Goal: Task Accomplishment & Management: Complete application form

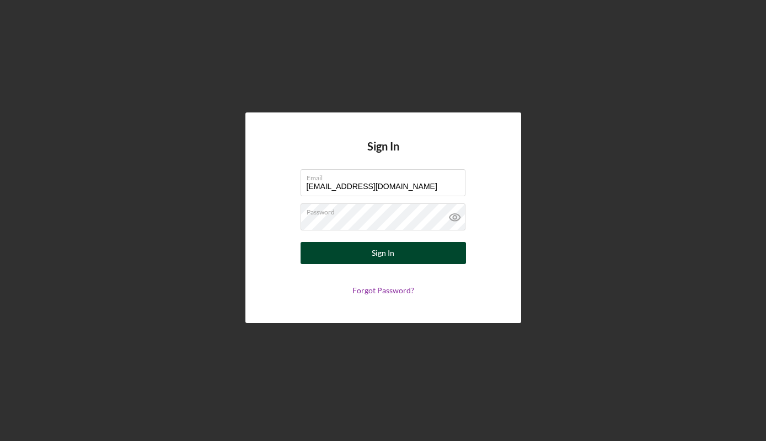
type input "[EMAIL_ADDRESS][DOMAIN_NAME]"
click at [441, 250] on button "Sign In" at bounding box center [382, 253] width 165 height 22
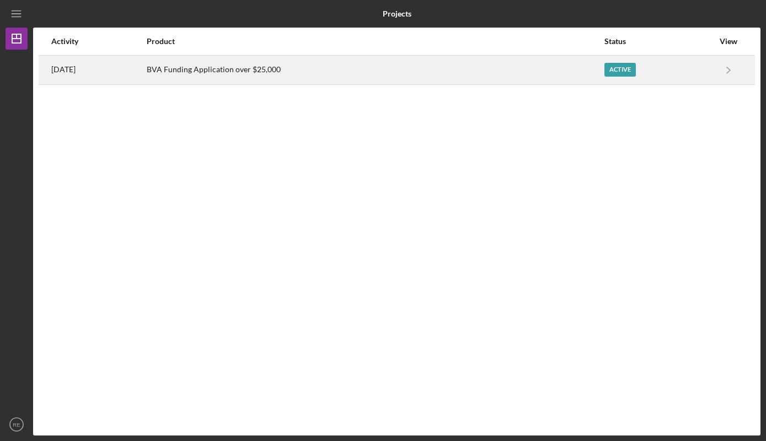
click at [708, 78] on div "Active" at bounding box center [658, 70] width 109 height 28
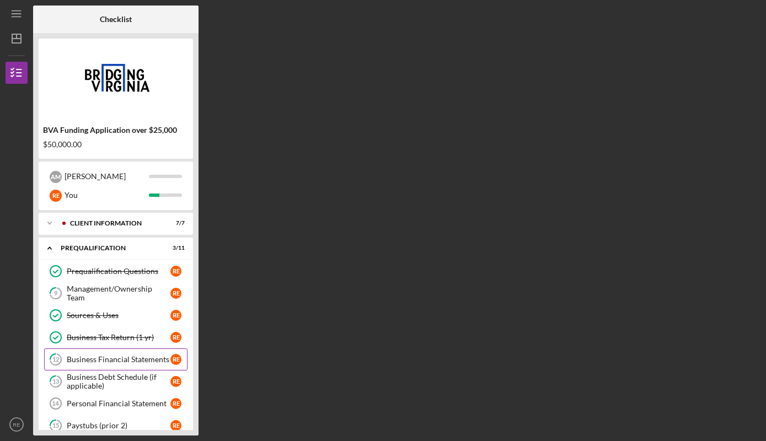
click at [126, 361] on div "Business Financial Statements" at bounding box center [119, 359] width 104 height 9
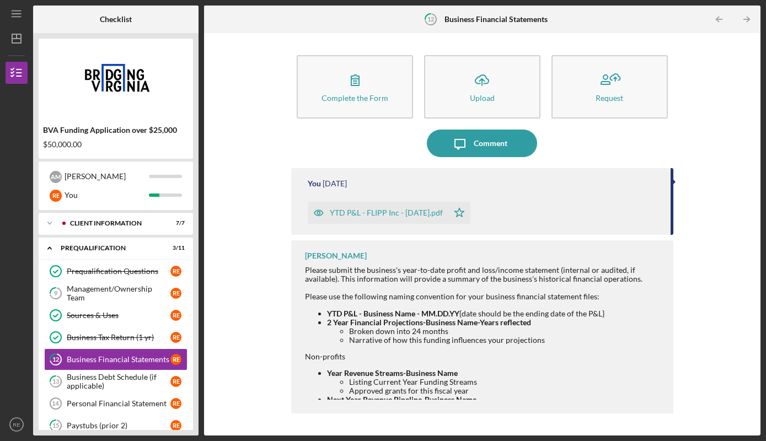
click at [527, 344] on li "Narrative of how this funding influences your projections" at bounding box center [505, 340] width 313 height 9
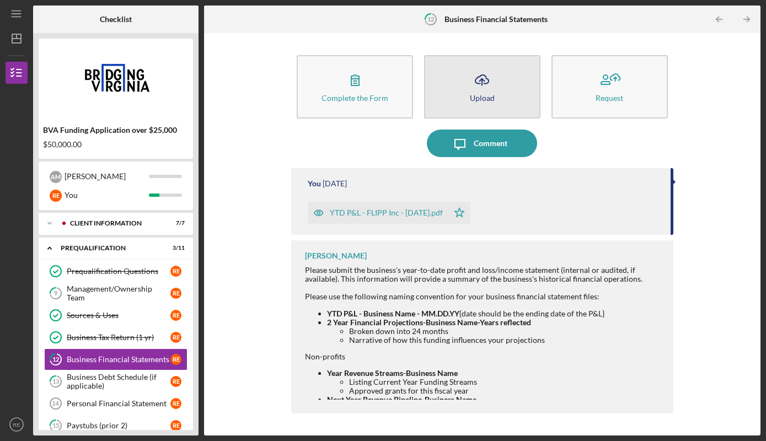
click at [482, 88] on icon "Icon/Upload" at bounding box center [482, 80] width 28 height 28
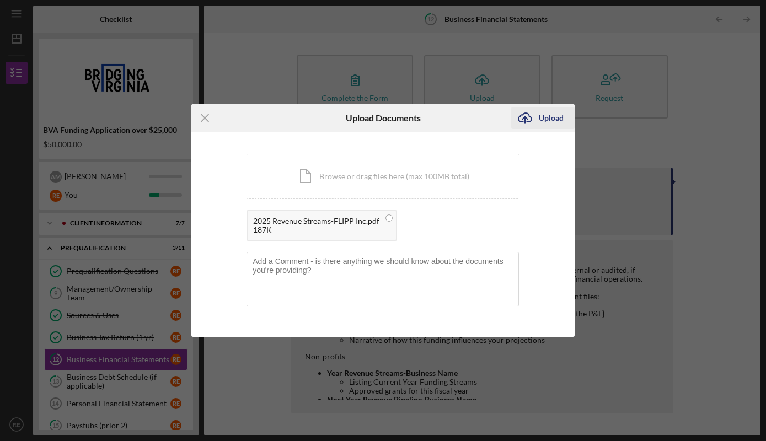
click at [543, 121] on div "Upload" at bounding box center [550, 118] width 25 height 22
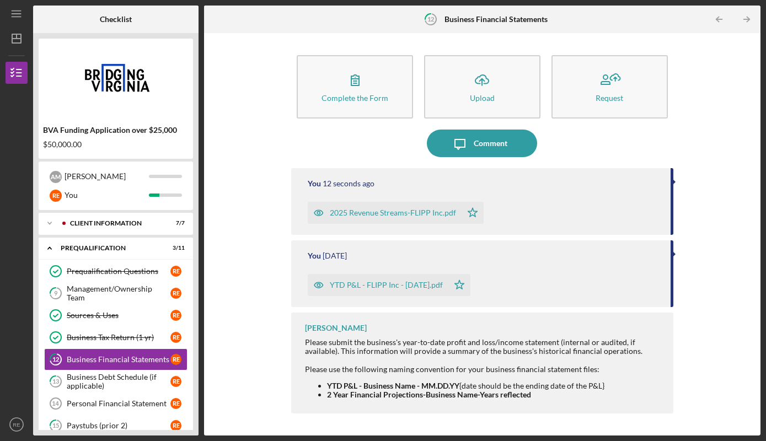
scroll to position [126, 0]
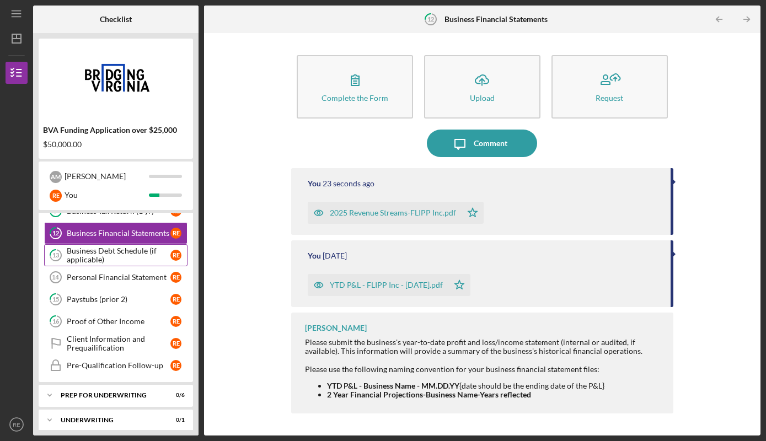
click at [121, 258] on div "Business Debt Schedule (if applicable)" at bounding box center [119, 255] width 104 height 18
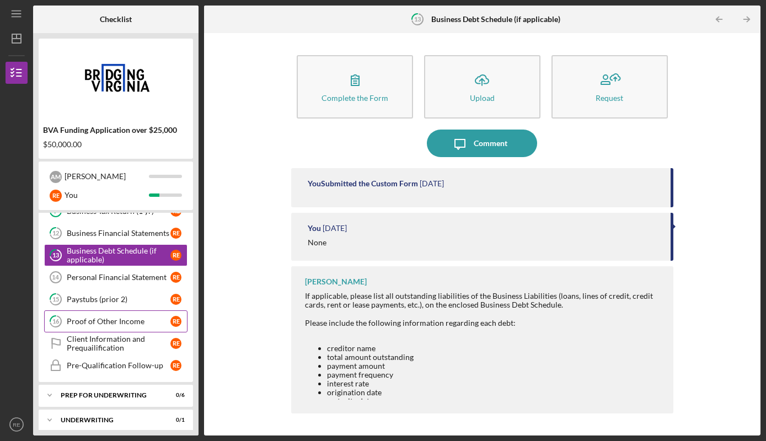
click at [125, 324] on div "Proof of Other Income" at bounding box center [119, 321] width 104 height 9
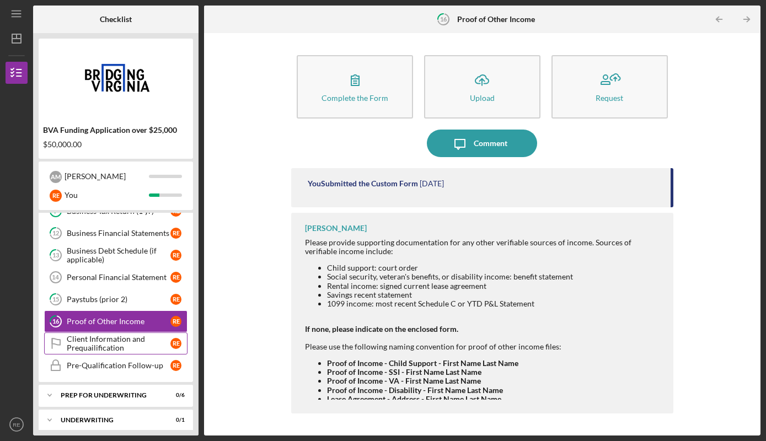
click at [118, 346] on div "Client Information and Prequailification" at bounding box center [119, 344] width 104 height 18
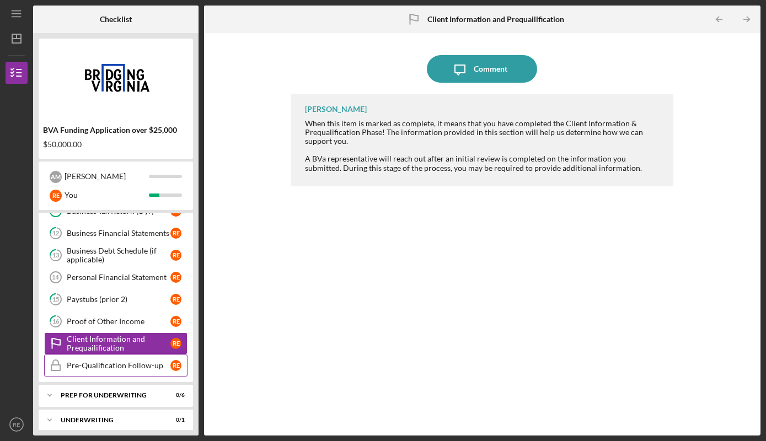
click at [147, 365] on div "Pre-Qualification Follow-up" at bounding box center [119, 365] width 104 height 9
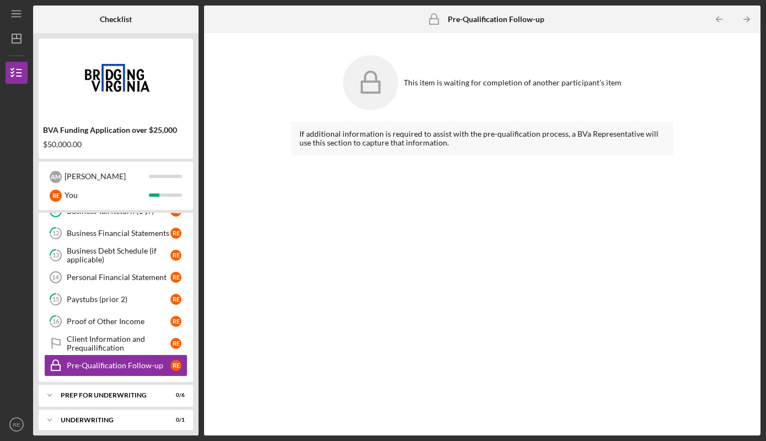
click at [192, 273] on div "Prequalification Questions Prequalification Questions R E 9 Management/Ownershi…" at bounding box center [116, 258] width 154 height 248
click at [126, 216] on link "Business Tax Return (1 yr) Business Tax Return (1 yr) R E" at bounding box center [115, 211] width 143 height 22
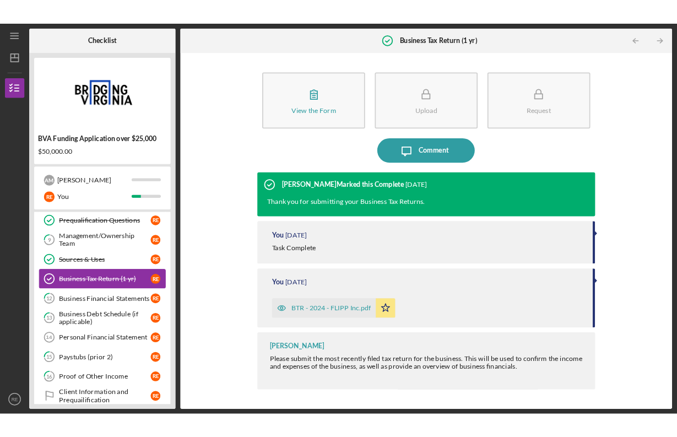
scroll to position [56, 0]
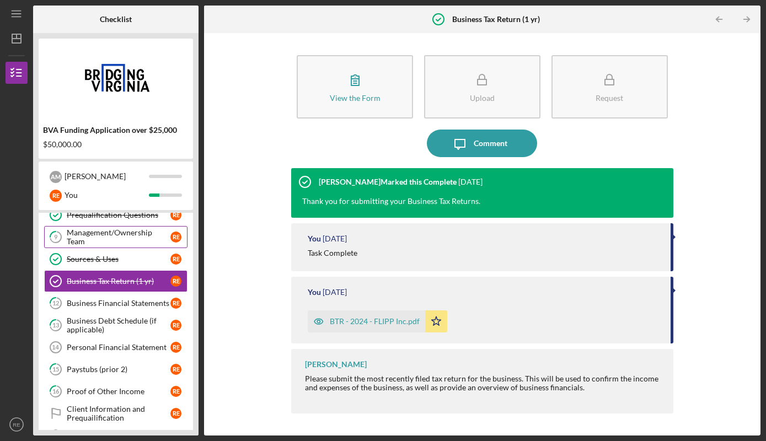
click at [133, 236] on div "Management/Ownership Team" at bounding box center [119, 237] width 104 height 18
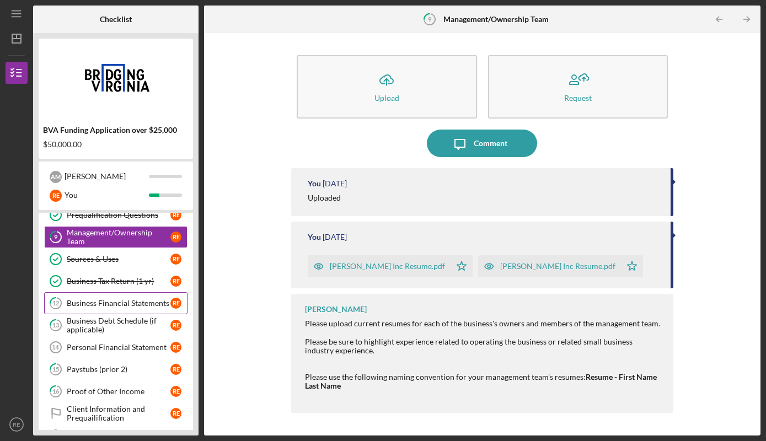
click at [113, 301] on div "Business Financial Statements" at bounding box center [119, 303] width 104 height 9
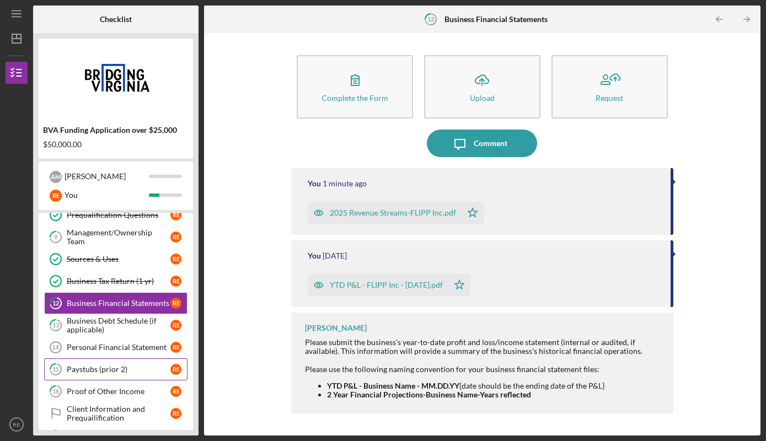
click at [113, 368] on div "Paystubs (prior 2)" at bounding box center [119, 369] width 104 height 9
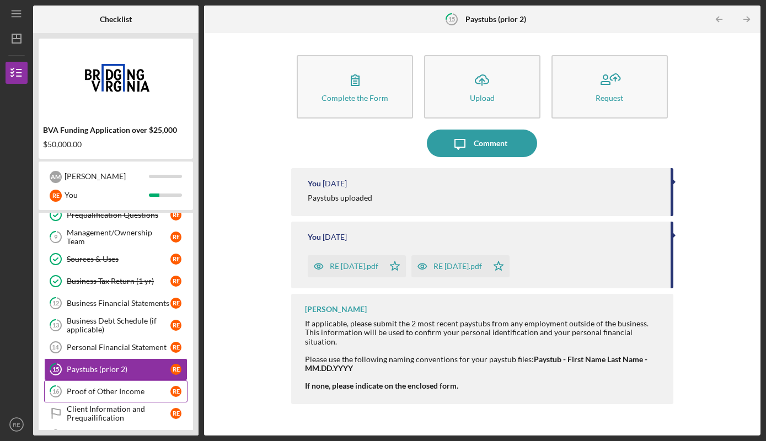
click at [113, 389] on div "Proof of Other Income" at bounding box center [119, 391] width 104 height 9
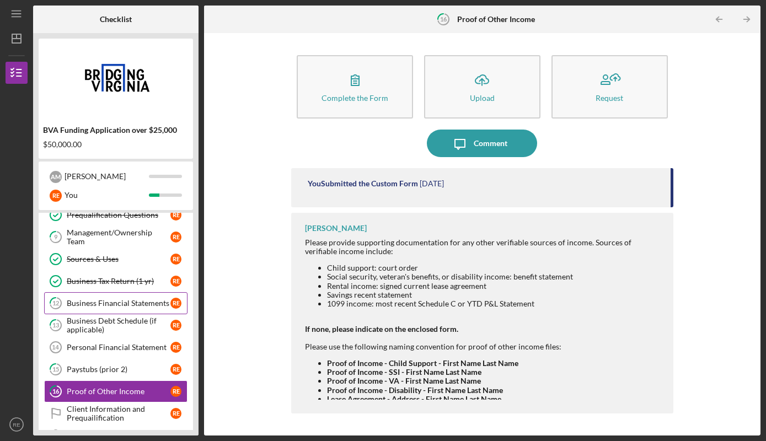
click at [120, 301] on div "Business Financial Statements" at bounding box center [119, 303] width 104 height 9
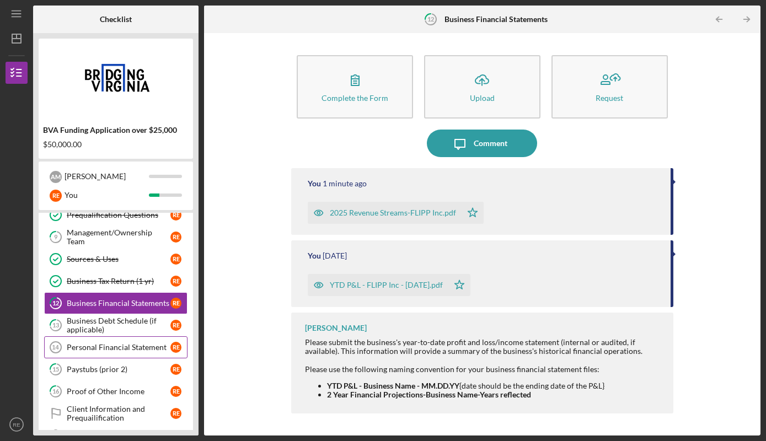
click at [138, 346] on div "Personal Financial Statement" at bounding box center [119, 347] width 104 height 9
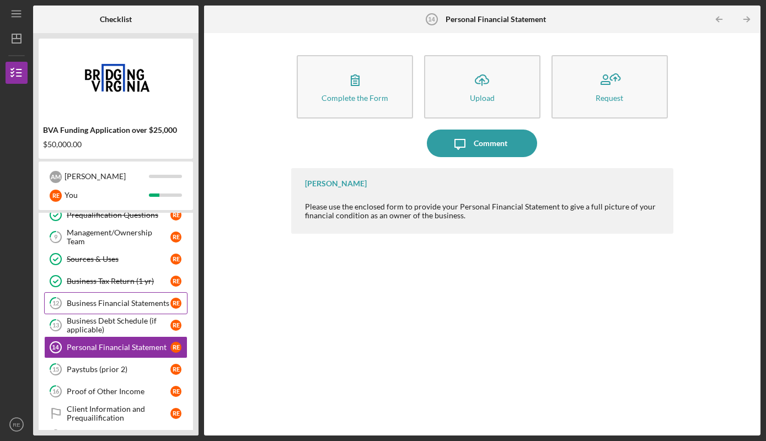
click at [134, 300] on div "Business Financial Statements" at bounding box center [119, 303] width 104 height 9
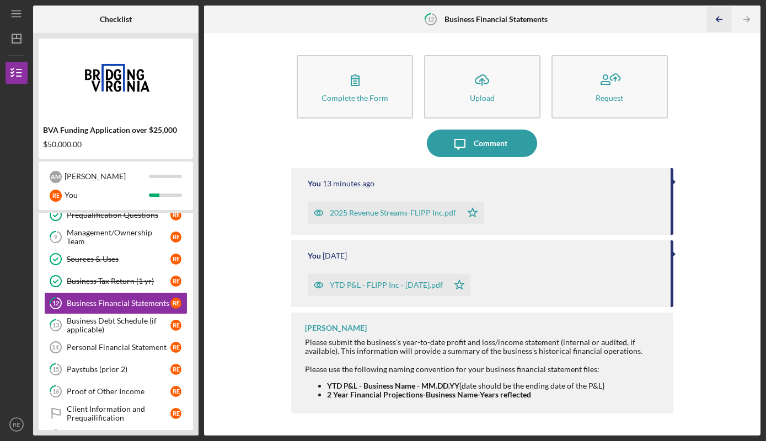
click at [718, 21] on polyline "button" at bounding box center [717, 19] width 3 height 5
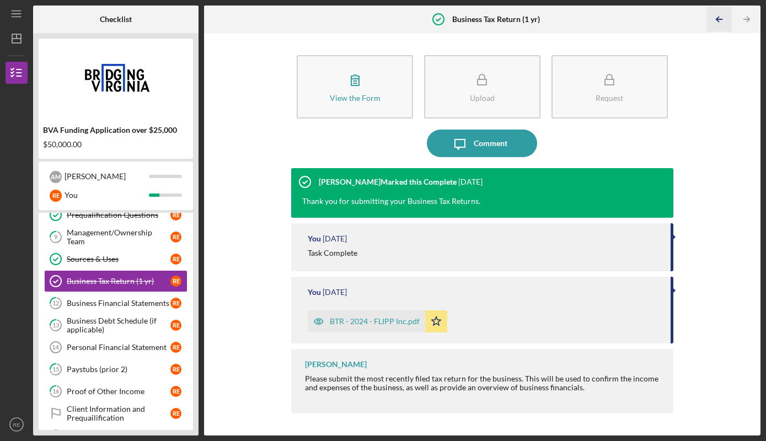
click at [719, 14] on icon "Icon/Table Pagination Arrow" at bounding box center [718, 19] width 25 height 25
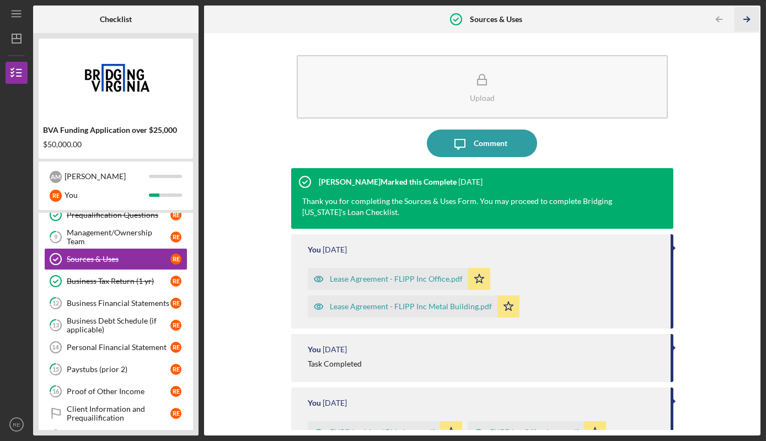
click at [745, 21] on icon "Icon/Table Pagination Arrow" at bounding box center [746, 19] width 25 height 25
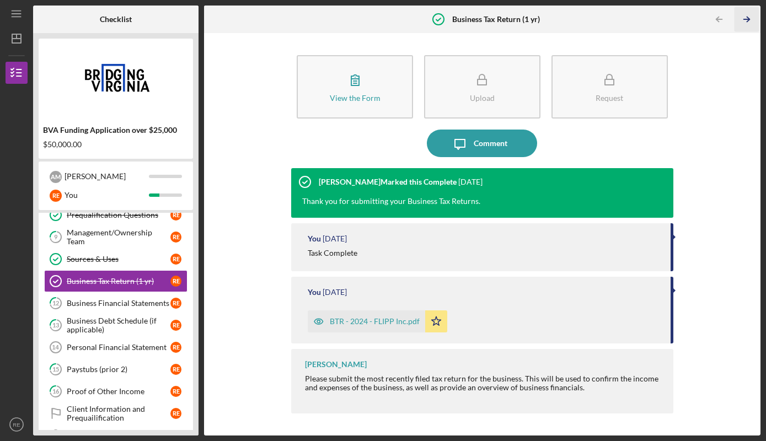
click at [745, 21] on icon "Icon/Table Pagination Arrow" at bounding box center [746, 19] width 25 height 25
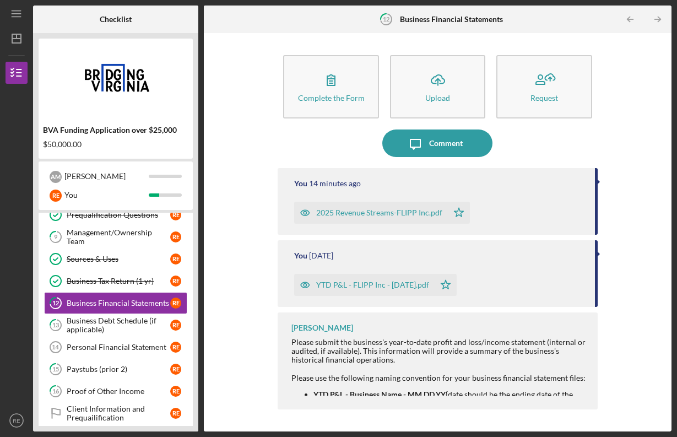
click at [583, 270] on div "YTD P&L - FLIPP Inc - [DATE].pdf Icon/Star" at bounding box center [438, 282] width 289 height 28
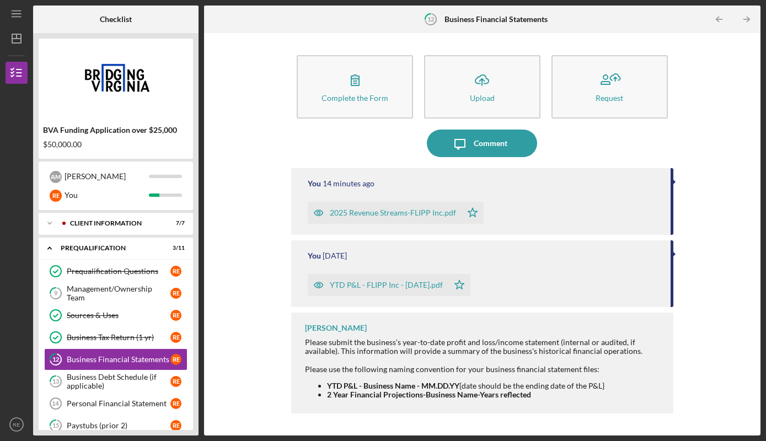
click at [564, 354] on div "Please submit the business's year-to-date profit and loss/income statement (int…" at bounding box center [483, 347] width 357 height 18
click at [750, 21] on icon "Icon/Table Pagination Arrow" at bounding box center [746, 19] width 25 height 25
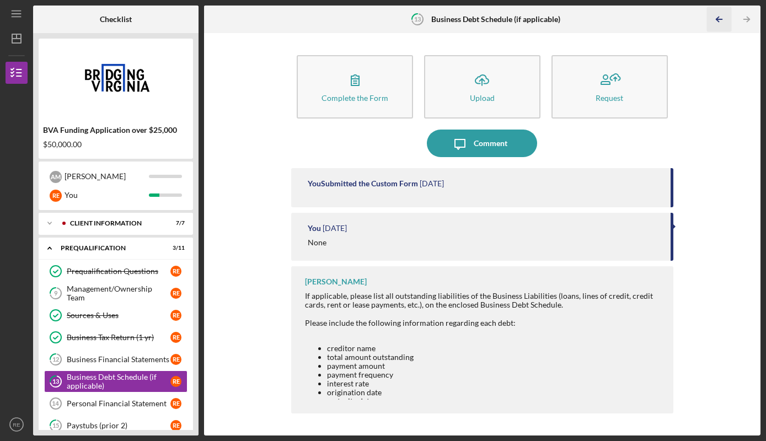
click at [721, 20] on icon "Icon/Table Pagination Arrow" at bounding box center [718, 19] width 25 height 25
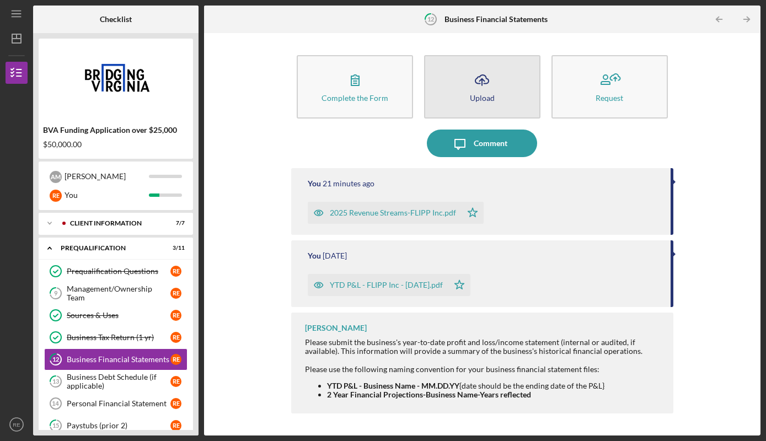
click at [491, 90] on icon "Icon/Upload" at bounding box center [482, 80] width 28 height 28
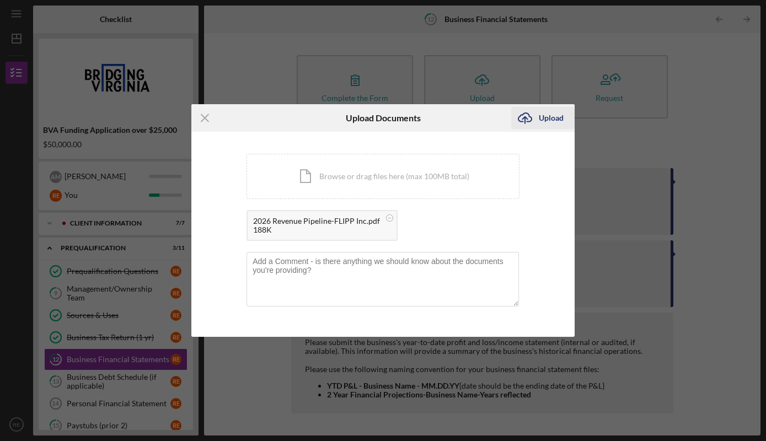
click at [541, 121] on div "Upload" at bounding box center [550, 118] width 25 height 22
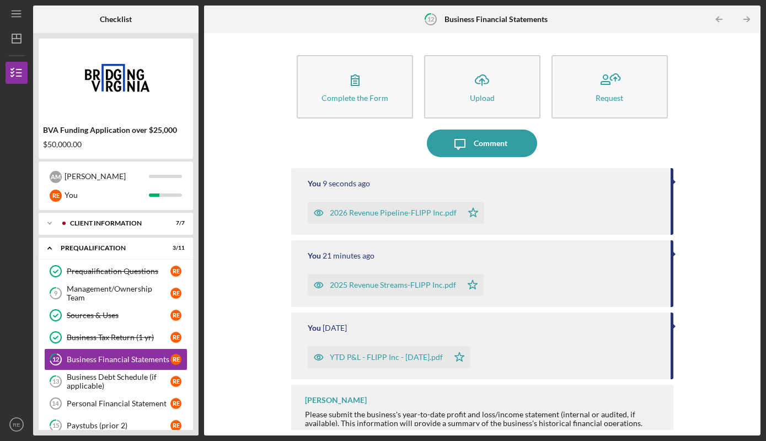
scroll to position [10, 0]
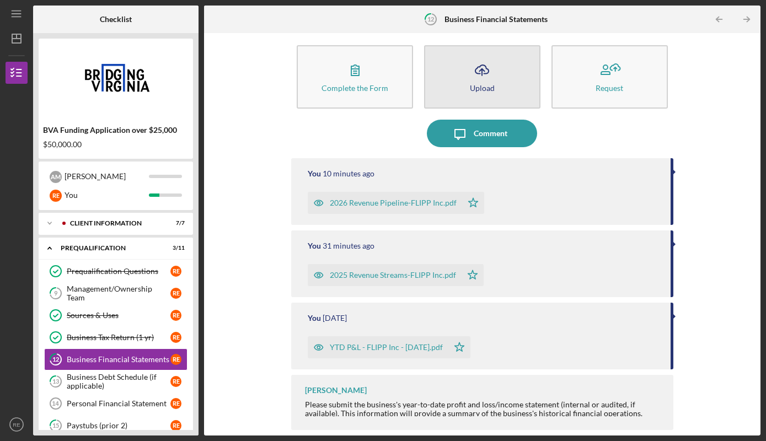
click at [492, 98] on button "Icon/Upload Upload" at bounding box center [482, 76] width 116 height 63
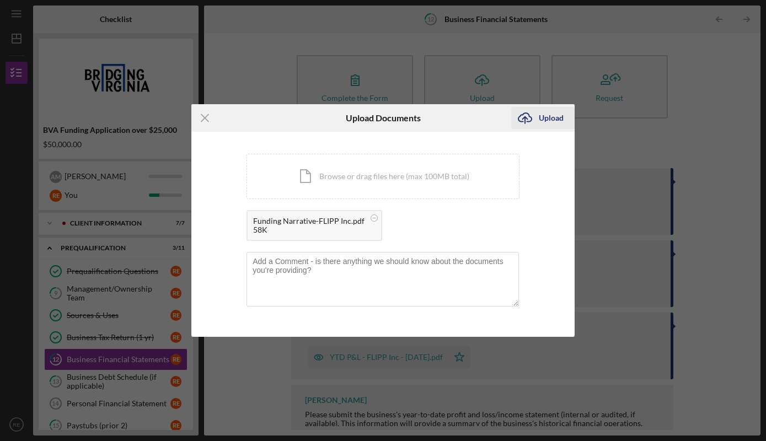
click at [549, 121] on div "Upload" at bounding box center [550, 118] width 25 height 22
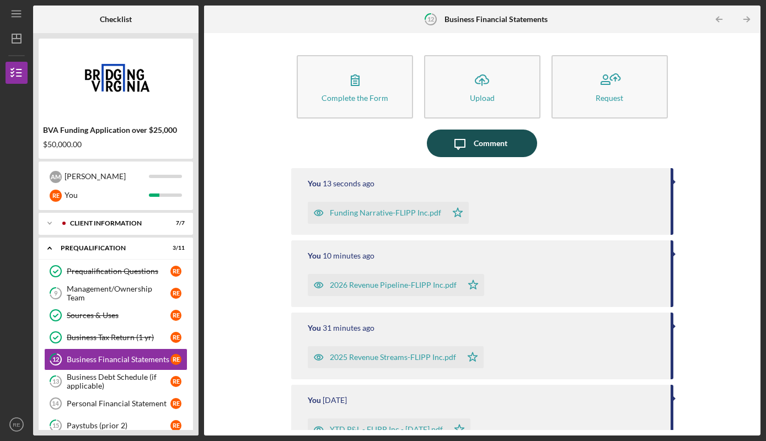
click at [473, 148] on button "Icon/Message Comment" at bounding box center [482, 144] width 110 height 28
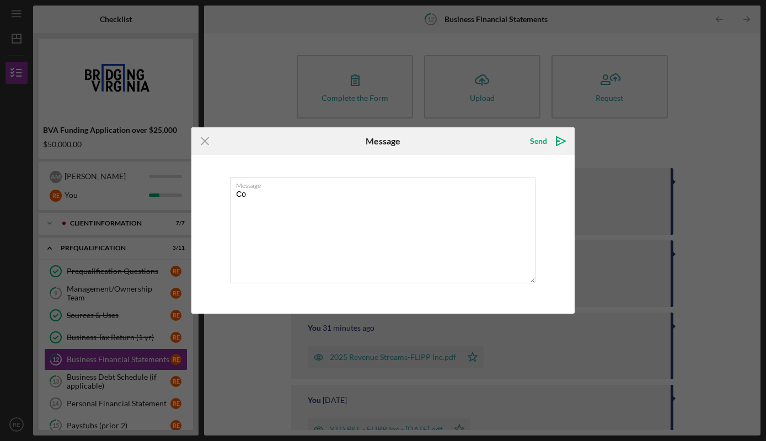
type textarea "C"
type textarea "Done"
click at [547, 146] on icon "Icon/icon-invite-send" at bounding box center [561, 141] width 28 height 28
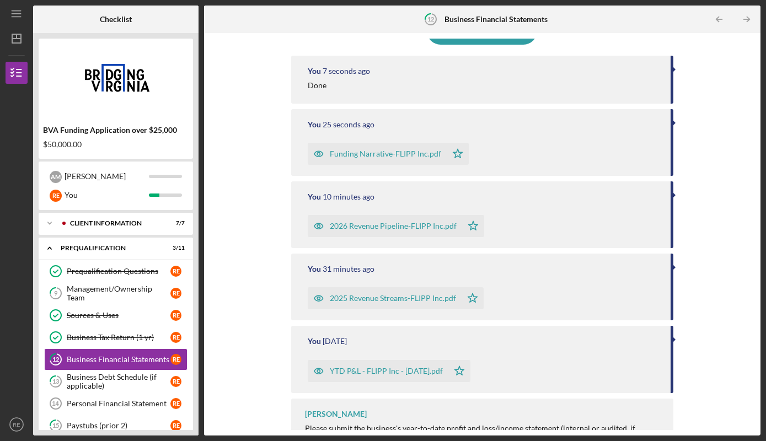
scroll to position [136, 0]
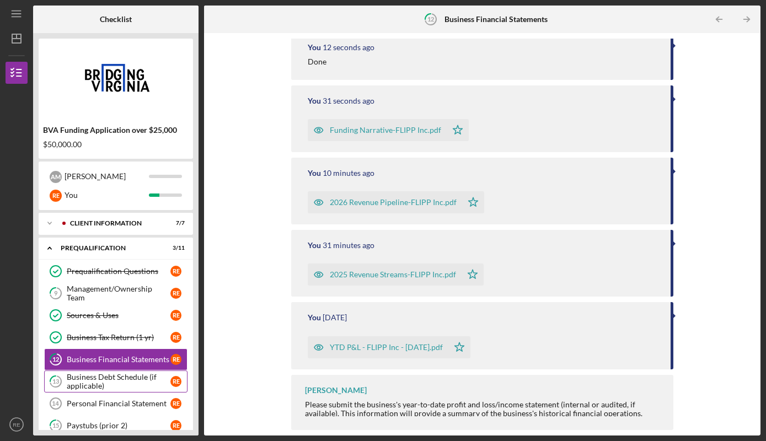
click at [120, 382] on div "Business Debt Schedule (if applicable)" at bounding box center [119, 382] width 104 height 18
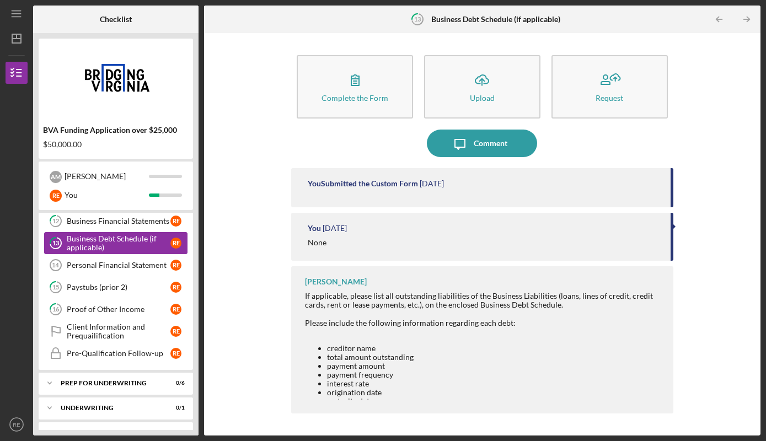
scroll to position [141, 0]
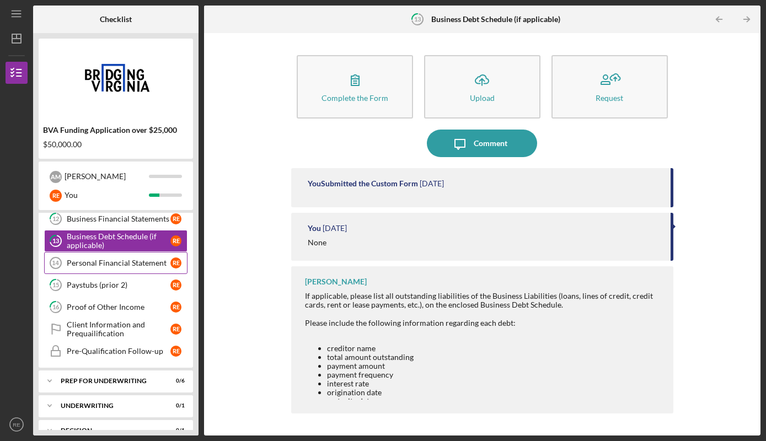
click at [141, 261] on div "Personal Financial Statement" at bounding box center [119, 262] width 104 height 9
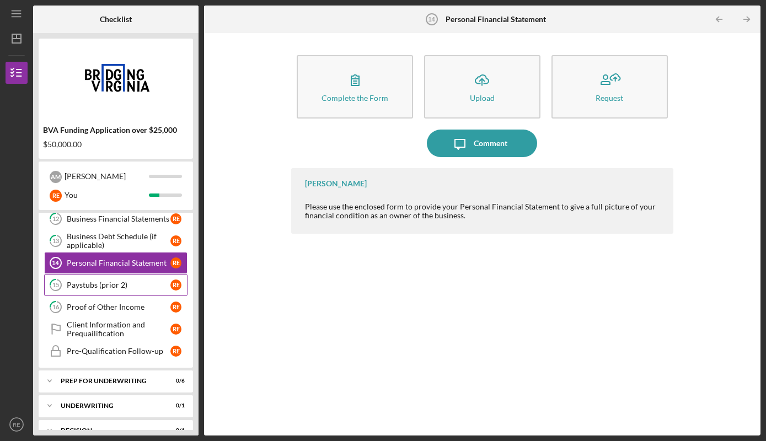
click at [120, 286] on div "Paystubs (prior 2)" at bounding box center [119, 285] width 104 height 9
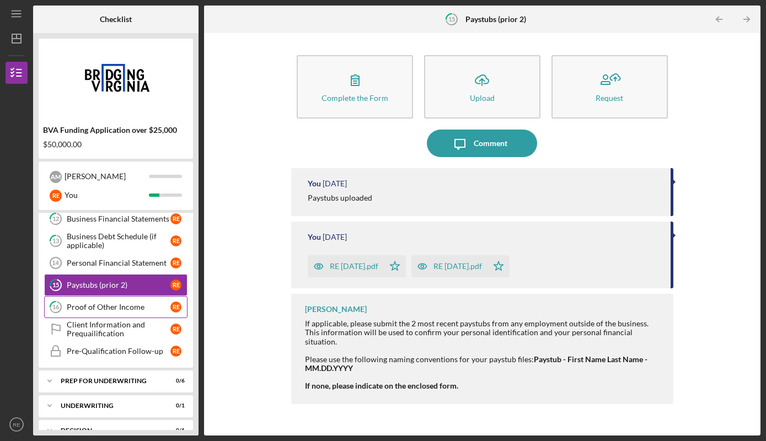
click at [130, 302] on link "16 Proof of Other Income R E" at bounding box center [115, 307] width 143 height 22
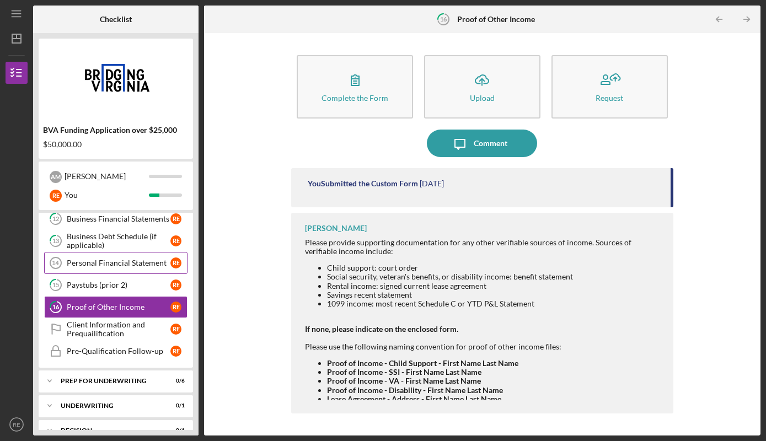
click at [132, 262] on div "Personal Financial Statement" at bounding box center [119, 262] width 104 height 9
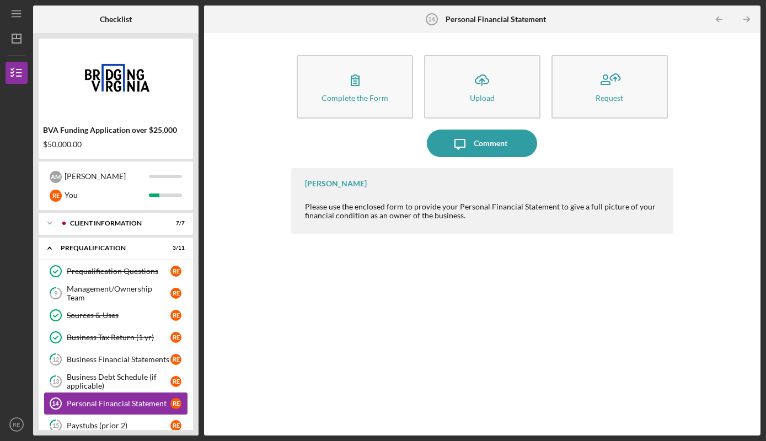
click at [127, 403] on div "Personal Financial Statement" at bounding box center [119, 403] width 104 height 9
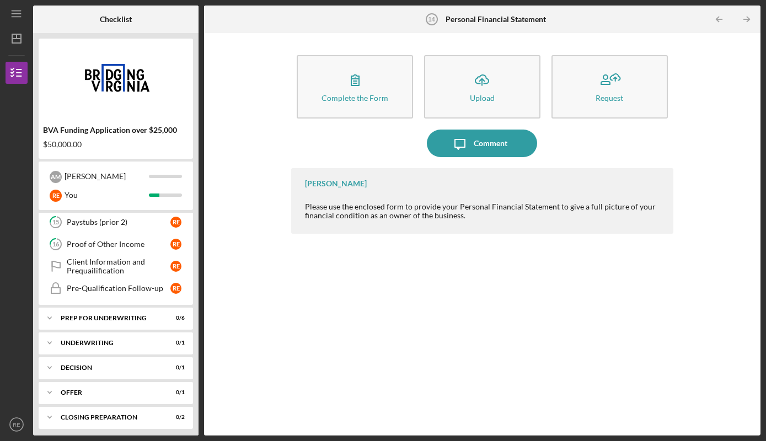
scroll to position [225, 0]
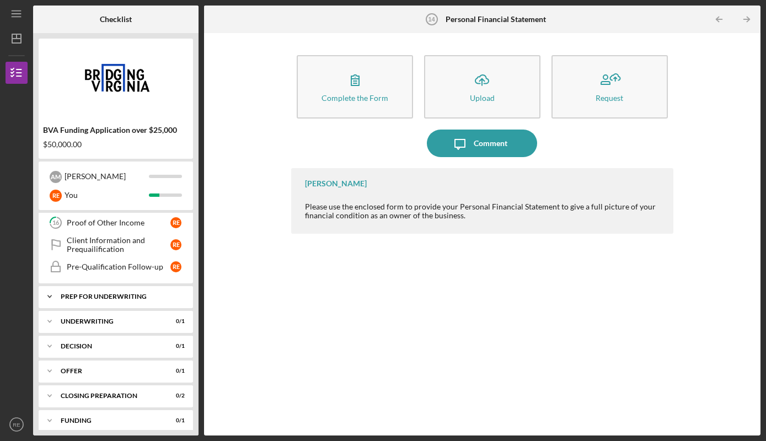
click at [55, 297] on icon "Icon/Expander" at bounding box center [50, 296] width 22 height 22
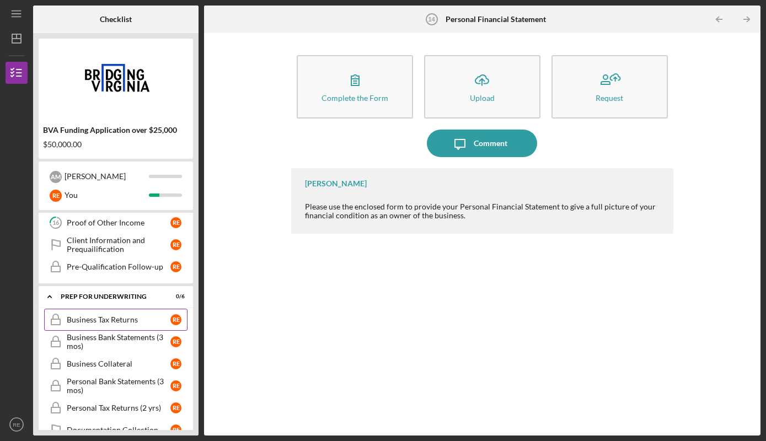
click at [116, 317] on div "Business Tax Returns" at bounding box center [119, 319] width 104 height 9
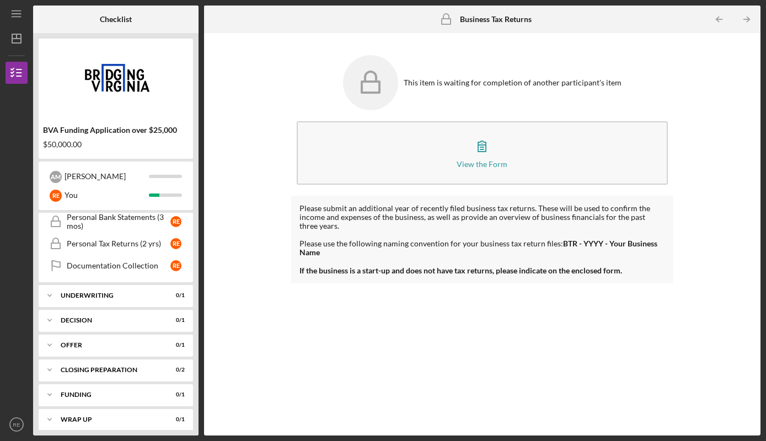
scroll to position [394, 0]
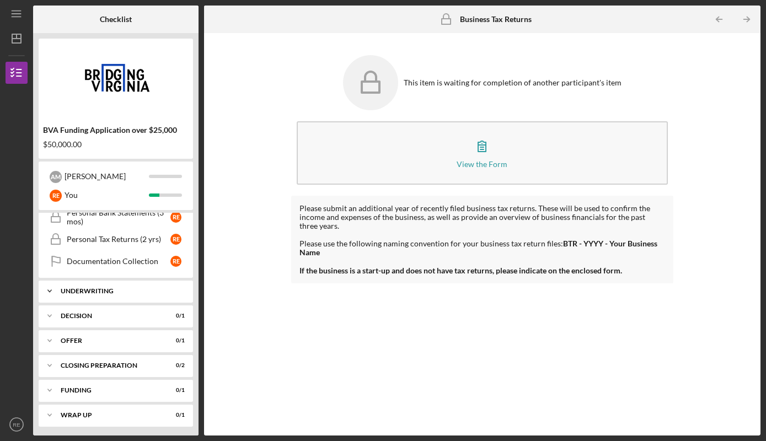
click at [92, 293] on div "Underwriting" at bounding box center [120, 291] width 118 height 7
click at [126, 278] on div "Icon/Expander Client Information 7 / 7 Icon/Expander Prequalification 3 / 11 Pr…" at bounding box center [116, 321] width 154 height 217
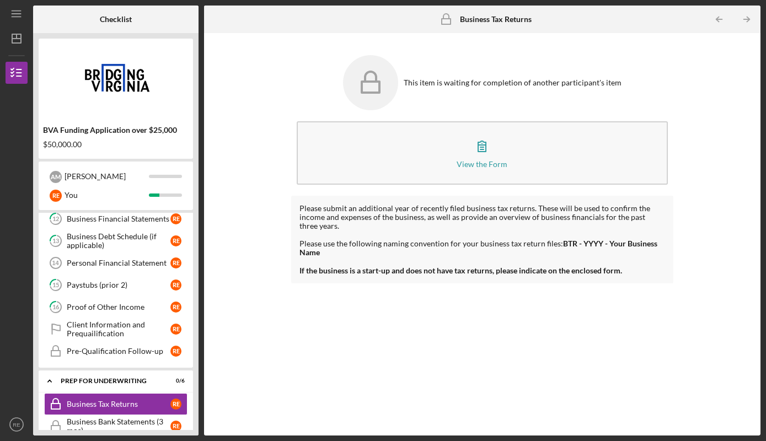
scroll to position [112, 0]
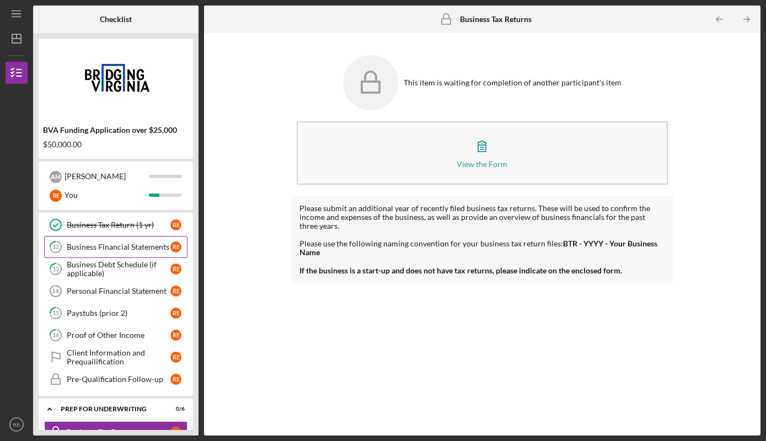
click at [108, 252] on link "12 Business Financial Statements R E" at bounding box center [115, 247] width 143 height 22
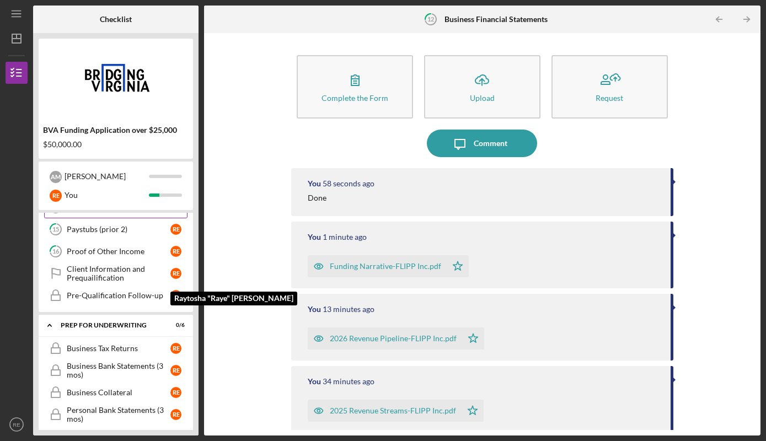
scroll to position [197, 0]
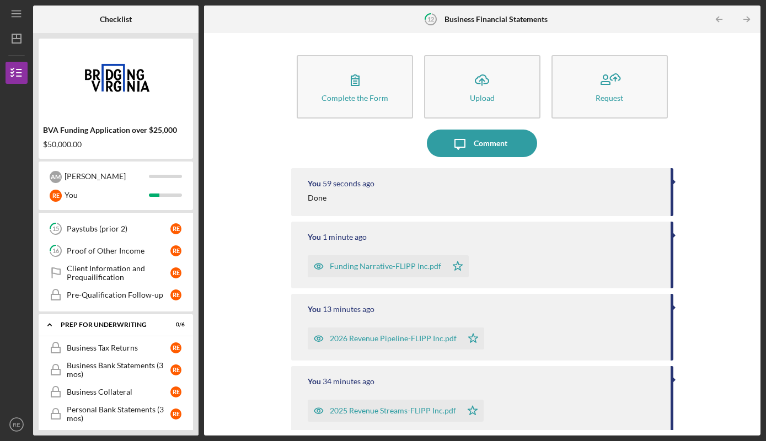
click at [638, 320] on div "You 13 minutes ago 2026 Revenue Pipeline-FLIPP Inc.pdf Icon/Star" at bounding box center [481, 327] width 381 height 67
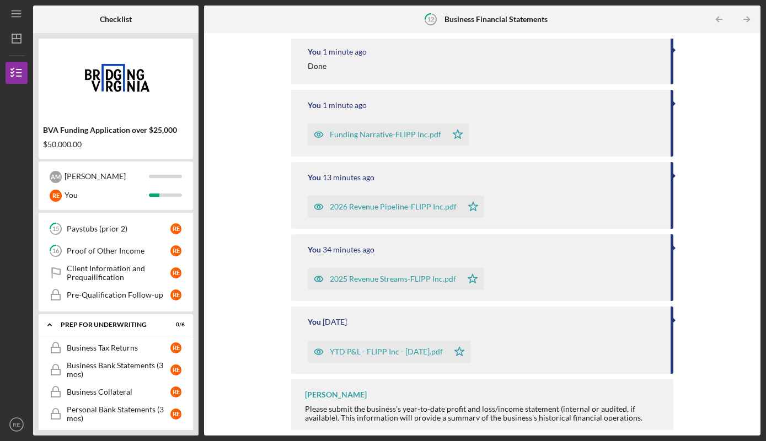
scroll to position [136, 0]
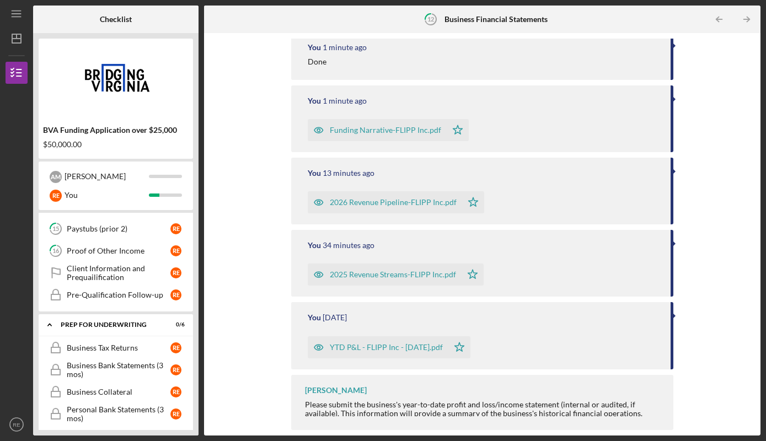
click at [610, 392] on div "[PERSON_NAME] Please submit the business's year-to-date profit and loss/income …" at bounding box center [481, 402] width 381 height 55
click at [120, 412] on div "Personal Bank Statements (3 mos)" at bounding box center [119, 414] width 104 height 18
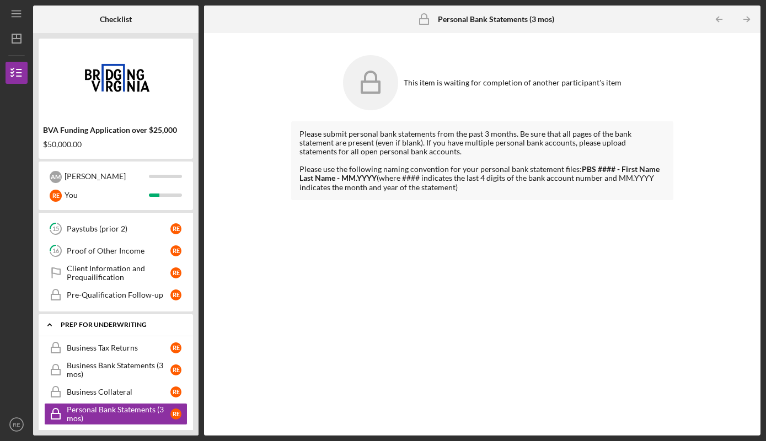
click at [46, 321] on icon "Icon/Expander" at bounding box center [50, 325] width 22 height 22
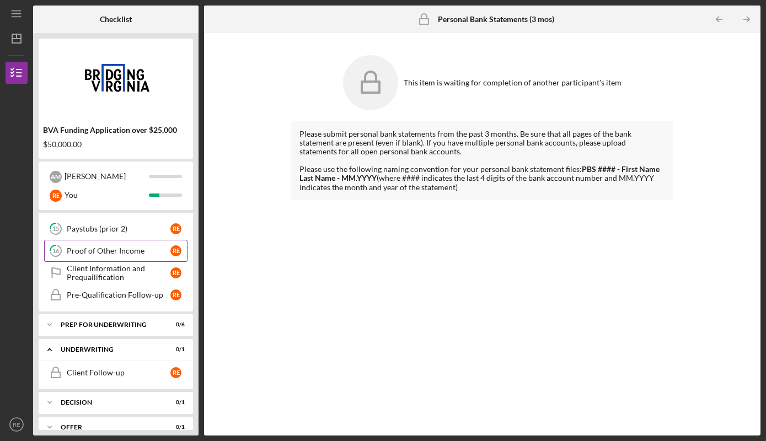
click at [117, 254] on div "Proof of Other Income" at bounding box center [119, 250] width 104 height 9
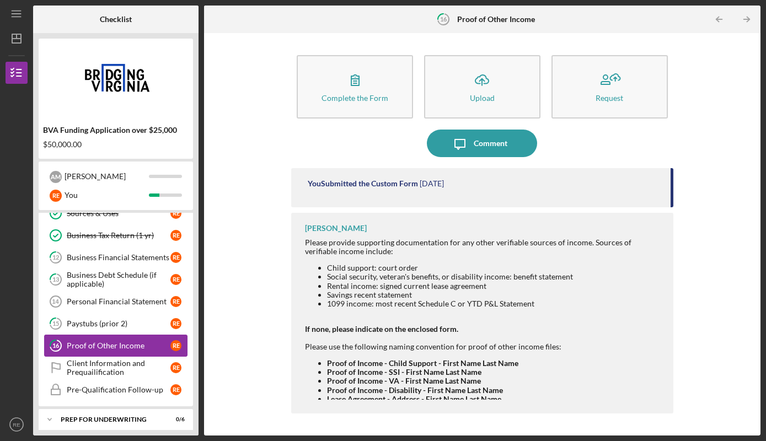
scroll to position [84, 0]
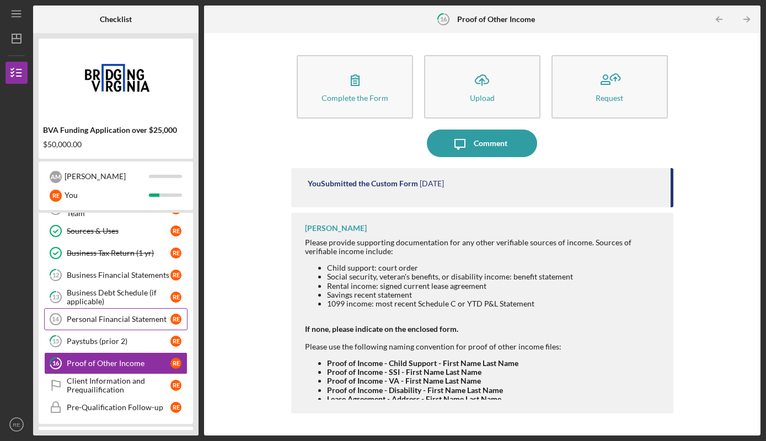
click at [143, 318] on div "Personal Financial Statement" at bounding box center [119, 319] width 104 height 9
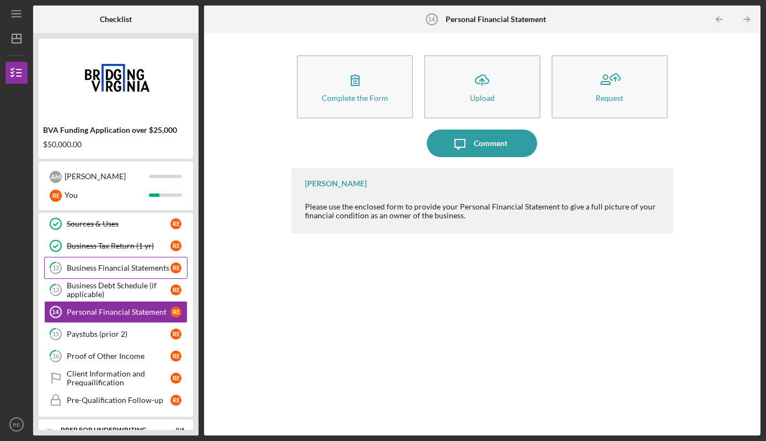
scroll to position [112, 0]
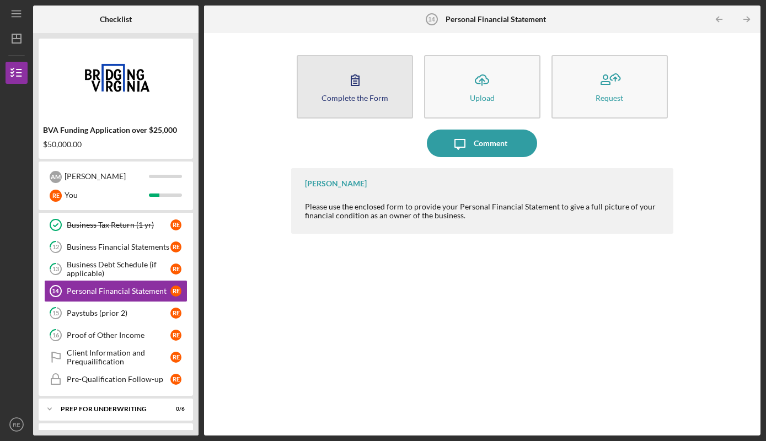
click at [363, 100] on div "Complete the Form" at bounding box center [354, 98] width 67 height 8
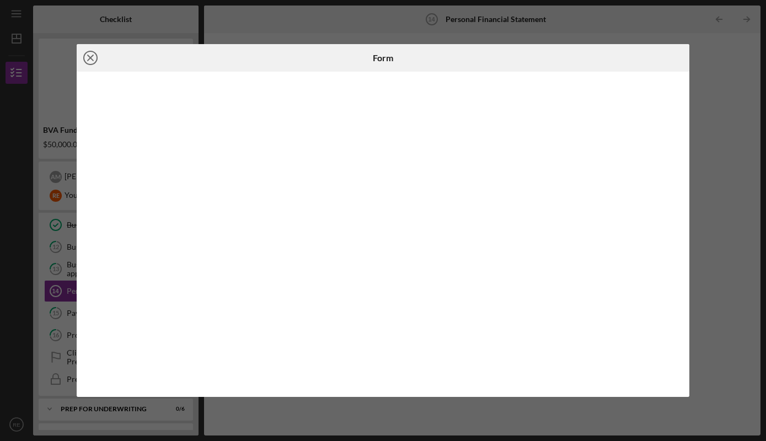
click at [90, 56] on icon "Icon/Close" at bounding box center [91, 58] width 28 height 28
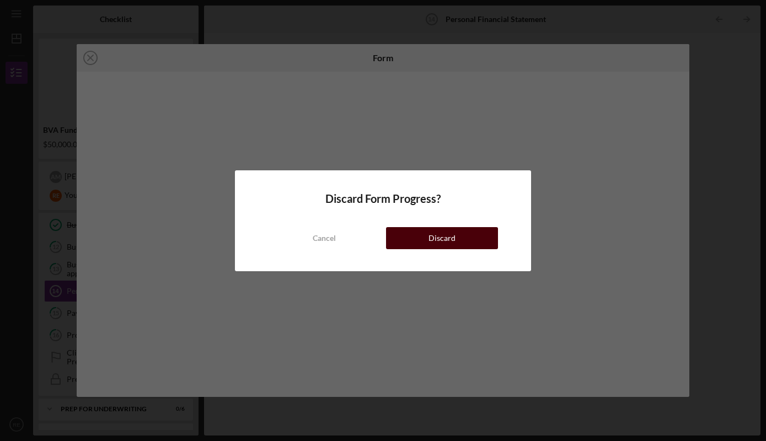
click at [437, 236] on div "Discard" at bounding box center [441, 238] width 27 height 22
